Goal: Navigation & Orientation: Find specific page/section

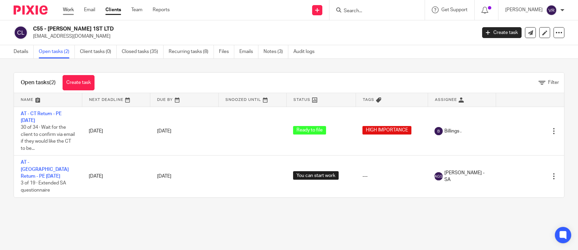
click at [68, 11] on link "Work" at bounding box center [68, 9] width 11 height 7
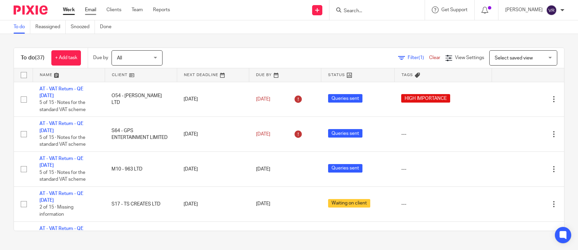
click at [94, 10] on link "Email" at bounding box center [90, 9] width 11 height 7
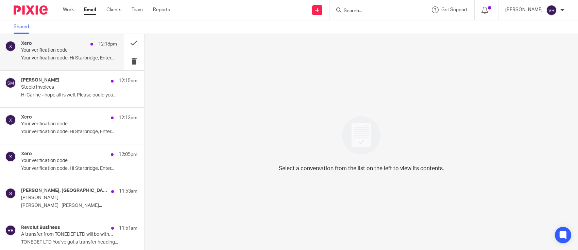
click at [55, 62] on div "Xero 12:18pm Your verification code Your verification code. Hi Starbridge, Ente…" at bounding box center [69, 52] width 96 height 23
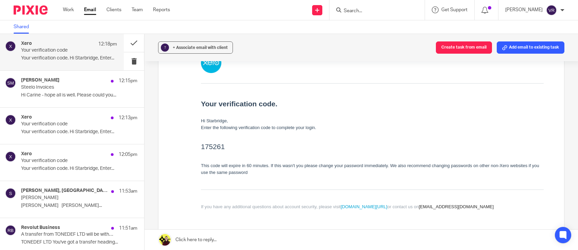
scroll to position [85, 0]
click at [71, 9] on link "Work" at bounding box center [68, 9] width 11 height 7
